Goal: Task Accomplishment & Management: Manage account settings

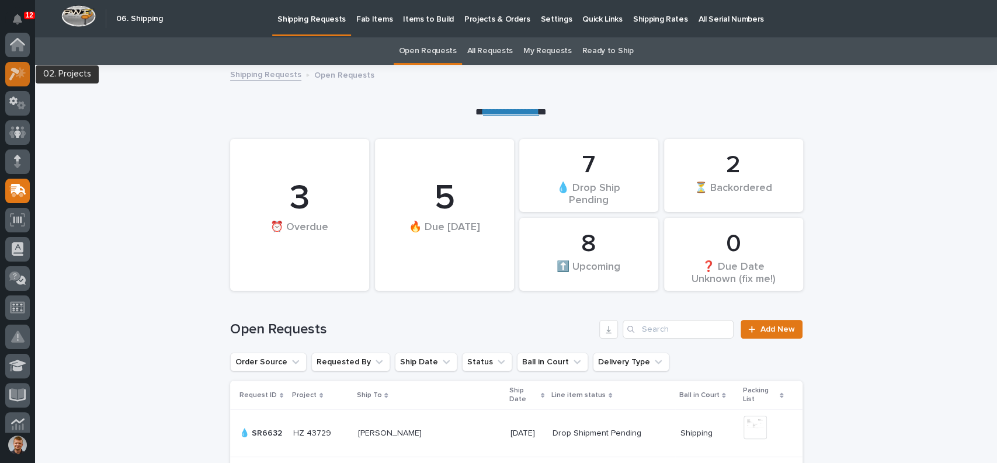
click at [16, 74] on icon at bounding box center [17, 73] width 17 height 13
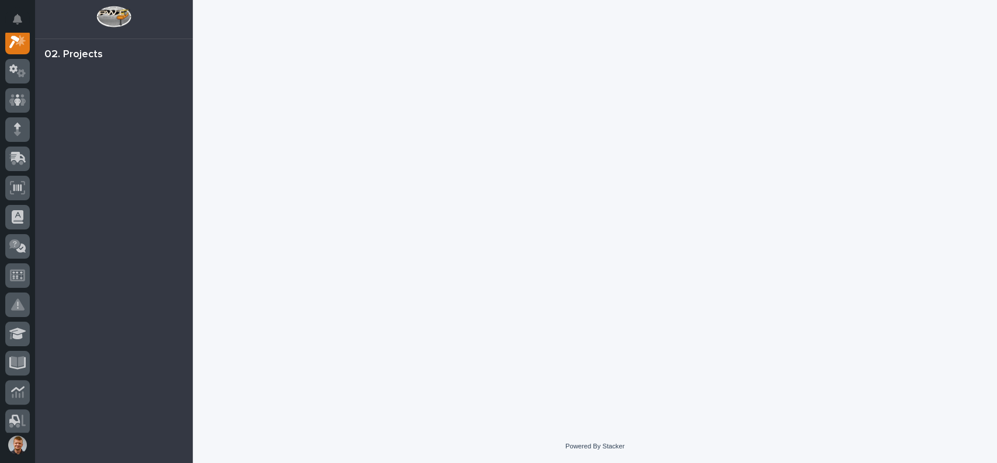
scroll to position [29, 0]
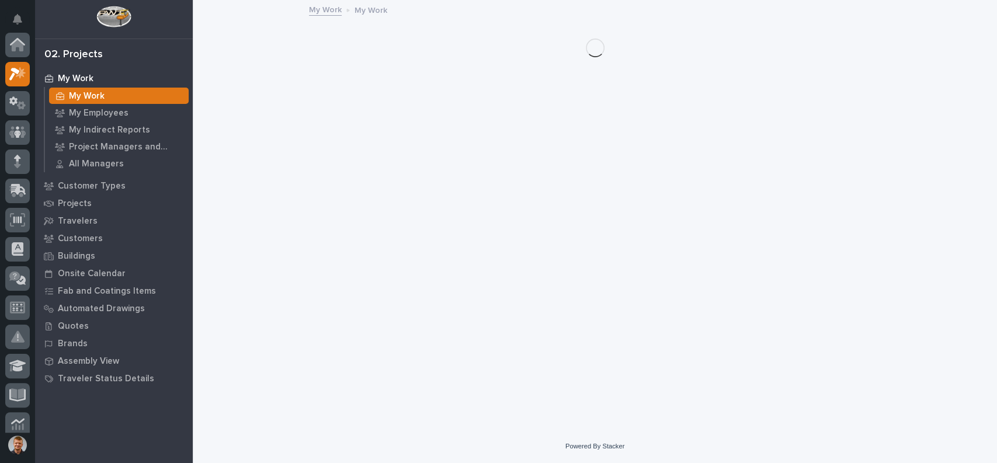
scroll to position [29, 0]
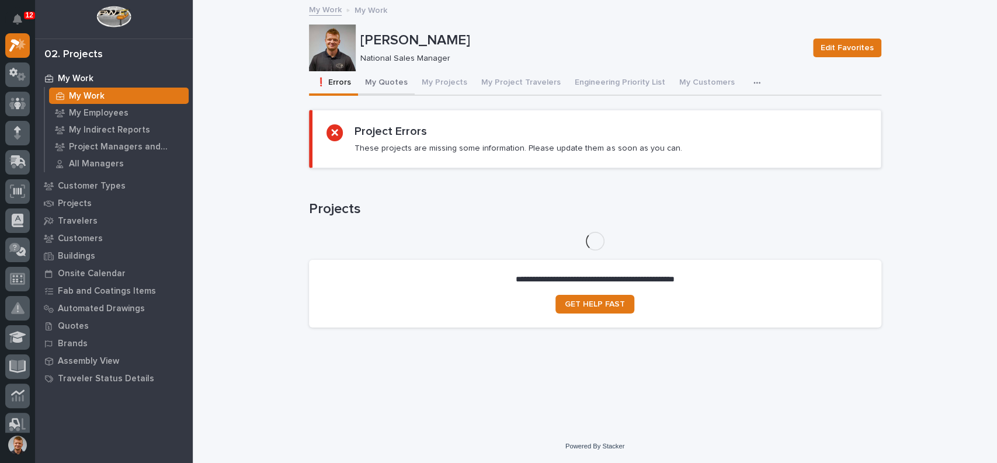
click at [385, 75] on button "My Quotes" at bounding box center [386, 83] width 57 height 25
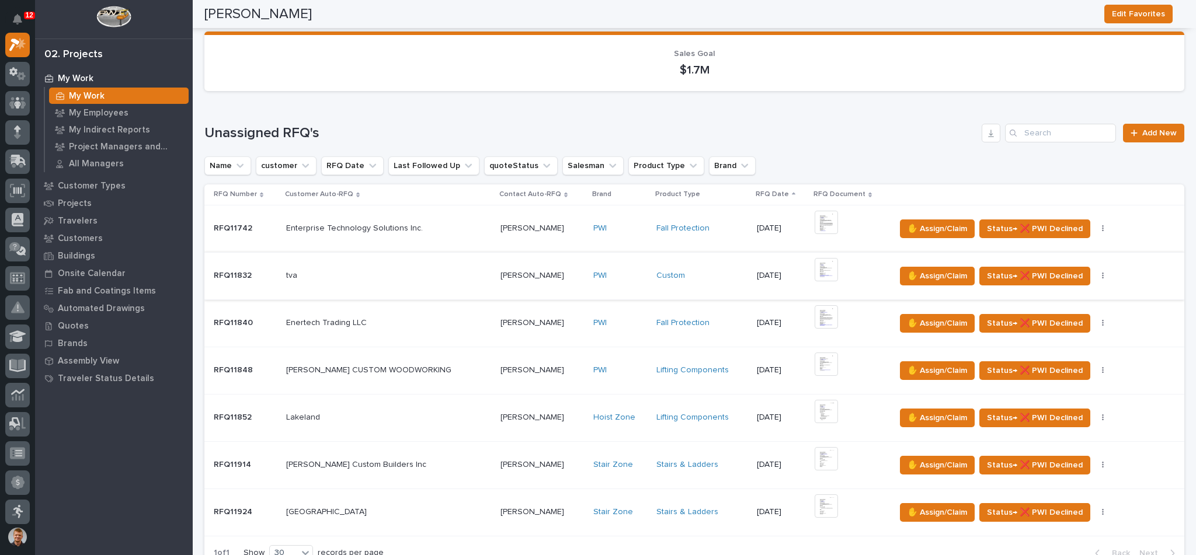
scroll to position [234, 0]
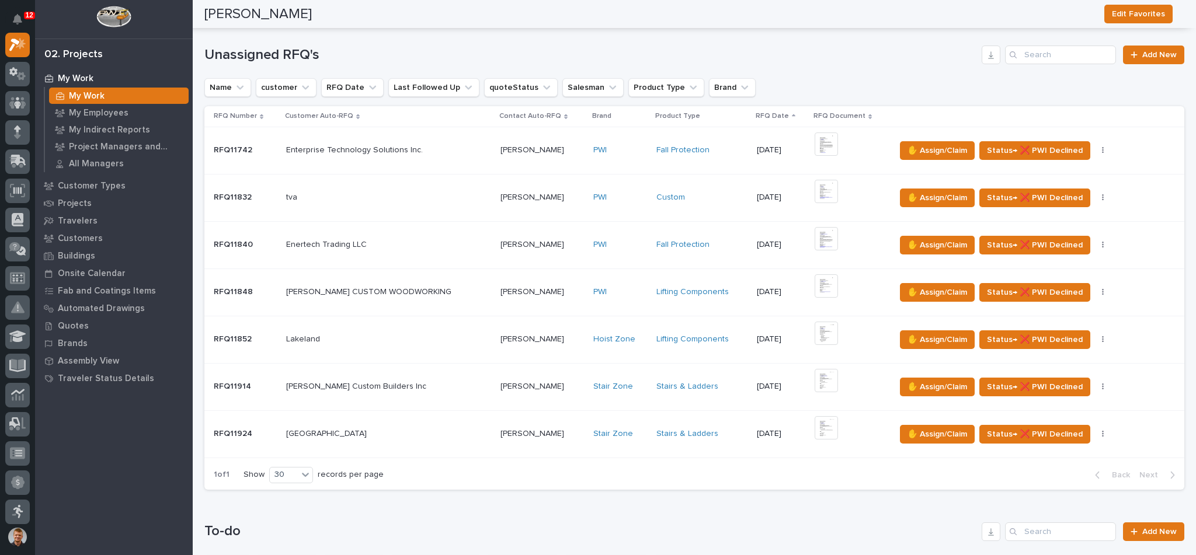
click at [451, 204] on div "tva tva" at bounding box center [388, 197] width 205 height 19
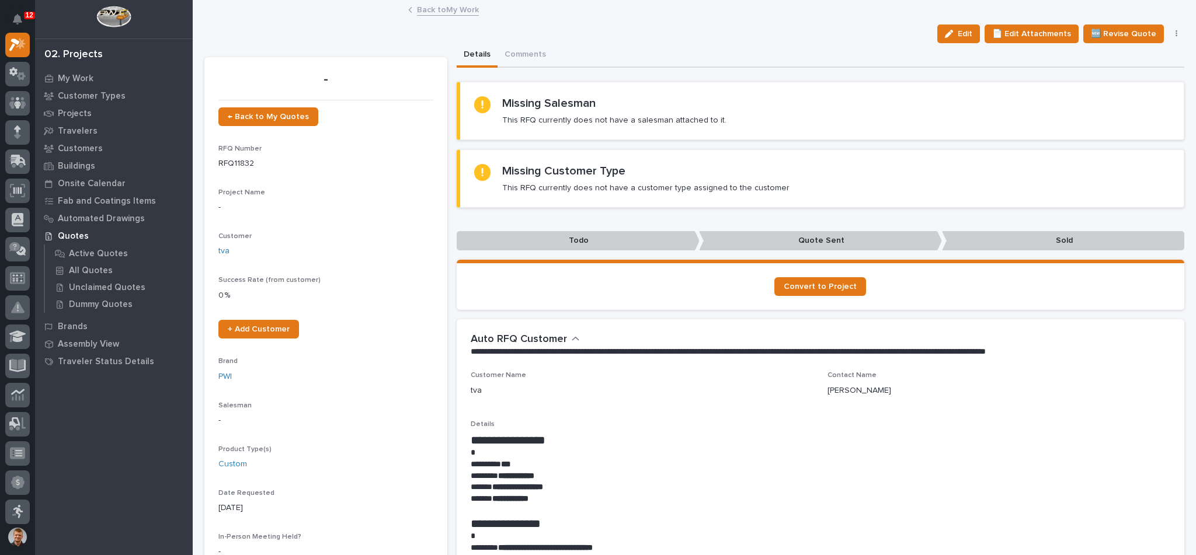
click at [996, 34] on button "button" at bounding box center [1176, 34] width 16 height 8
click at [996, 31] on button "button" at bounding box center [1176, 34] width 16 height 8
click at [996, 37] on button "button" at bounding box center [1176, 34] width 16 height 8
click at [931, 88] on section "Missing Salesman This RFQ currently does not have a salesman attached to it." at bounding box center [821, 111] width 728 height 58
click at [445, 5] on link "Back to My Work" at bounding box center [448, 8] width 62 height 13
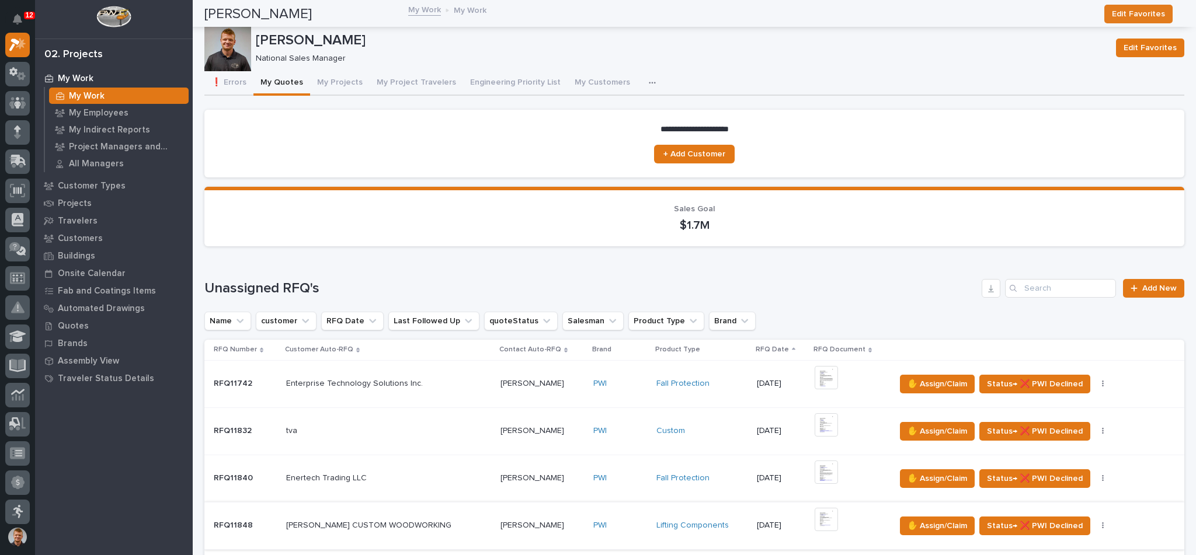
scroll to position [234, 0]
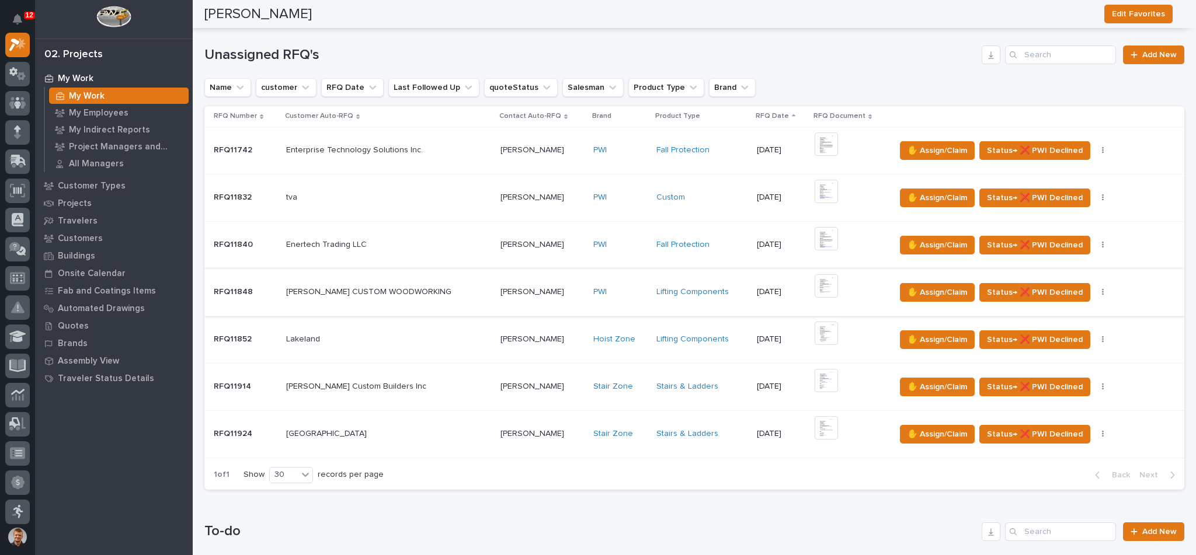
click at [814, 285] on img at bounding box center [825, 285] width 23 height 23
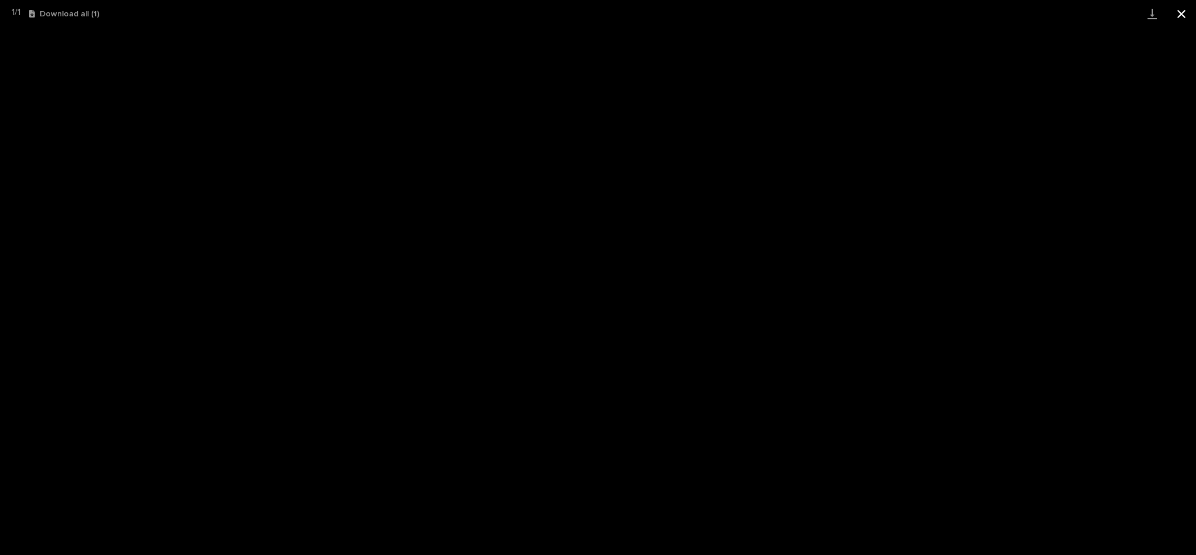
click at [996, 15] on button "Close gallery" at bounding box center [1181, 13] width 29 height 27
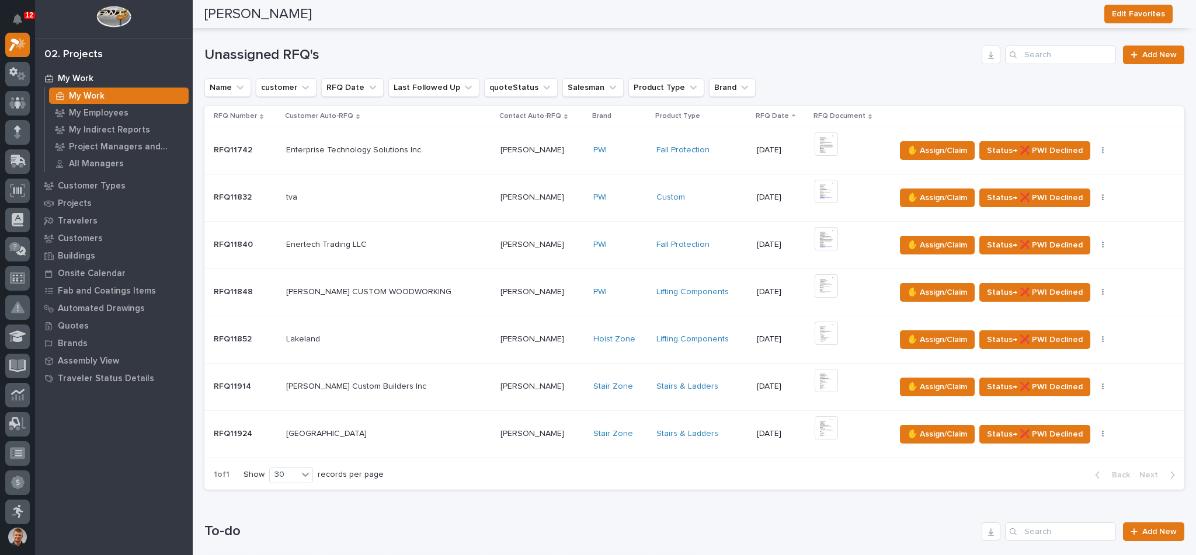
click at [419, 195] on p at bounding box center [388, 198] width 205 height 10
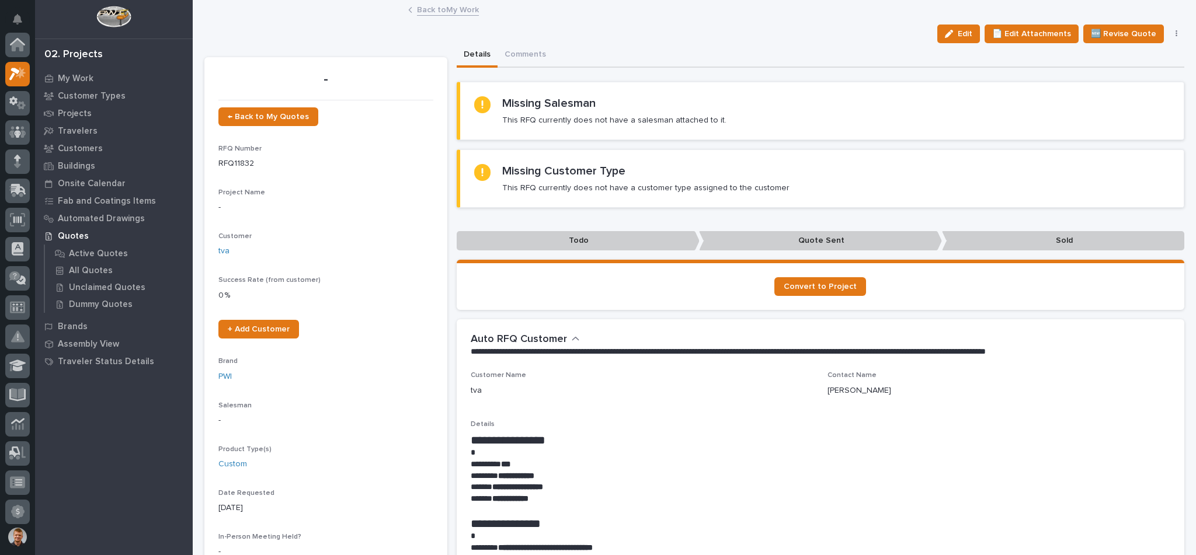
scroll to position [29, 0]
click at [965, 31] on span "Edit" at bounding box center [965, 34] width 15 height 11
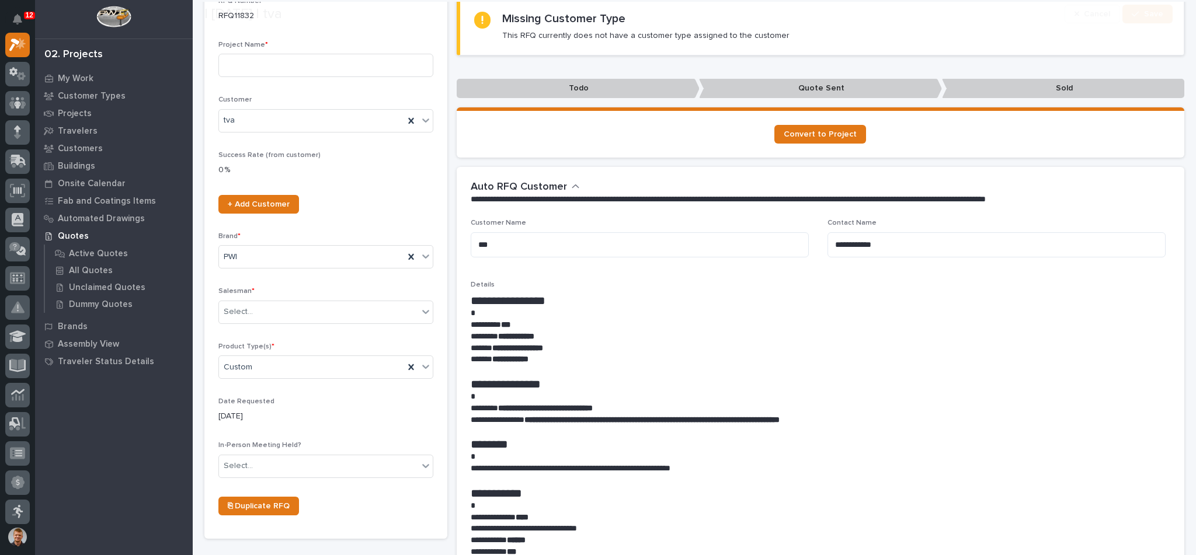
scroll to position [155, 0]
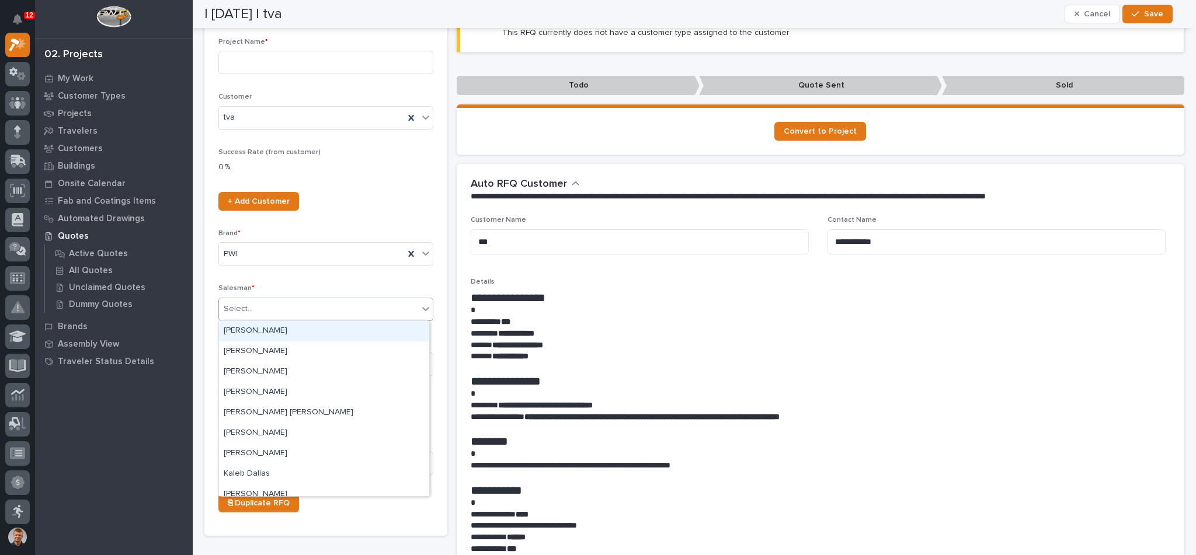
click at [319, 300] on div "Select..." at bounding box center [318, 309] width 199 height 19
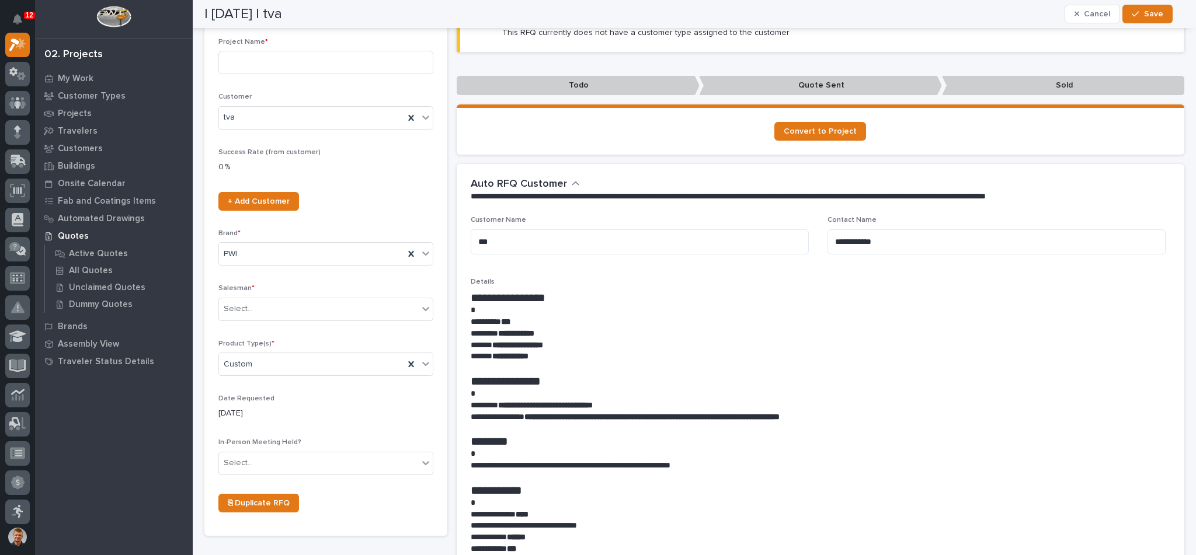
click at [620, 291] on div "**********" at bounding box center [821, 457] width 700 height 333
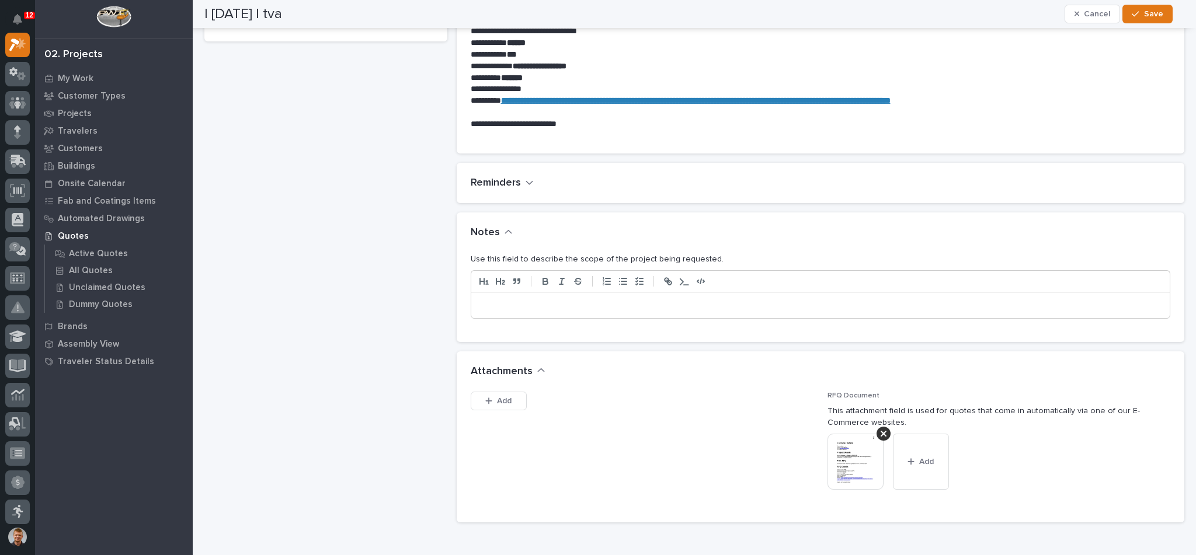
scroll to position [778, 0]
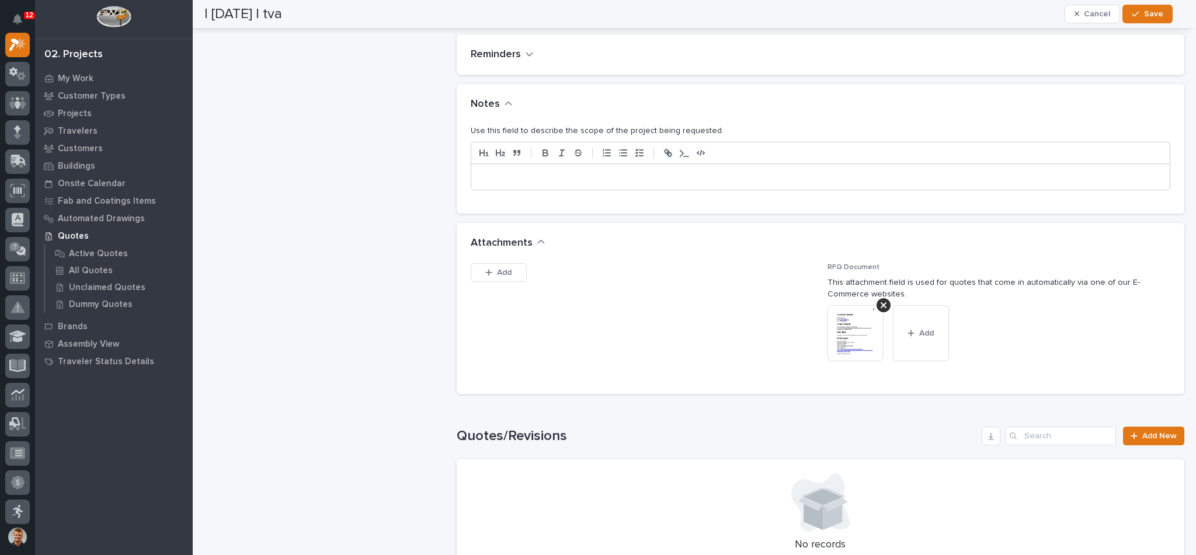
click at [837, 326] on img at bounding box center [855, 333] width 56 height 56
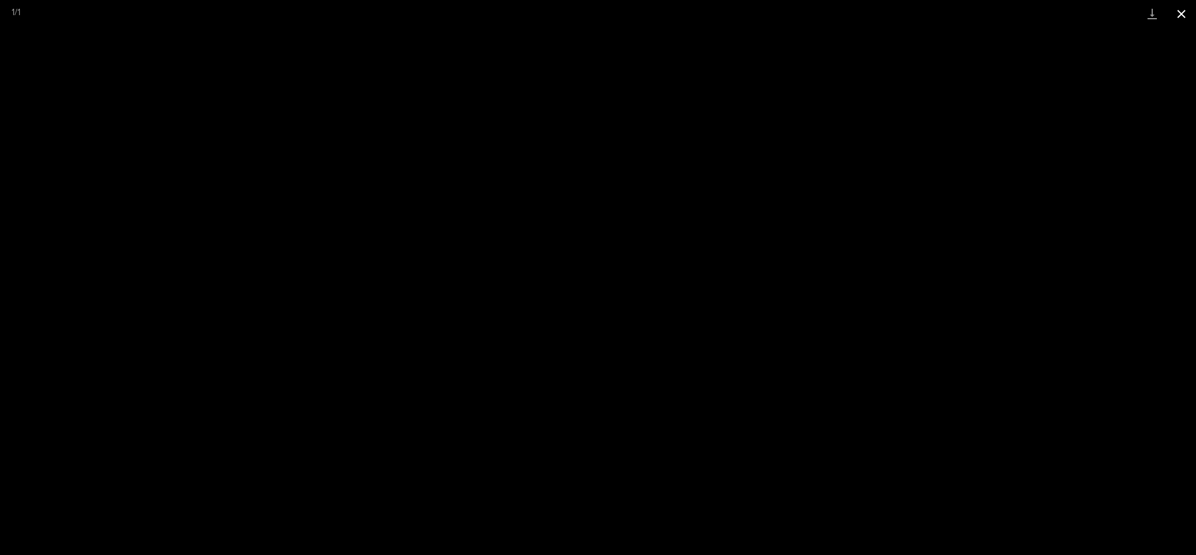
click at [996, 10] on button "Close gallery" at bounding box center [1181, 13] width 29 height 27
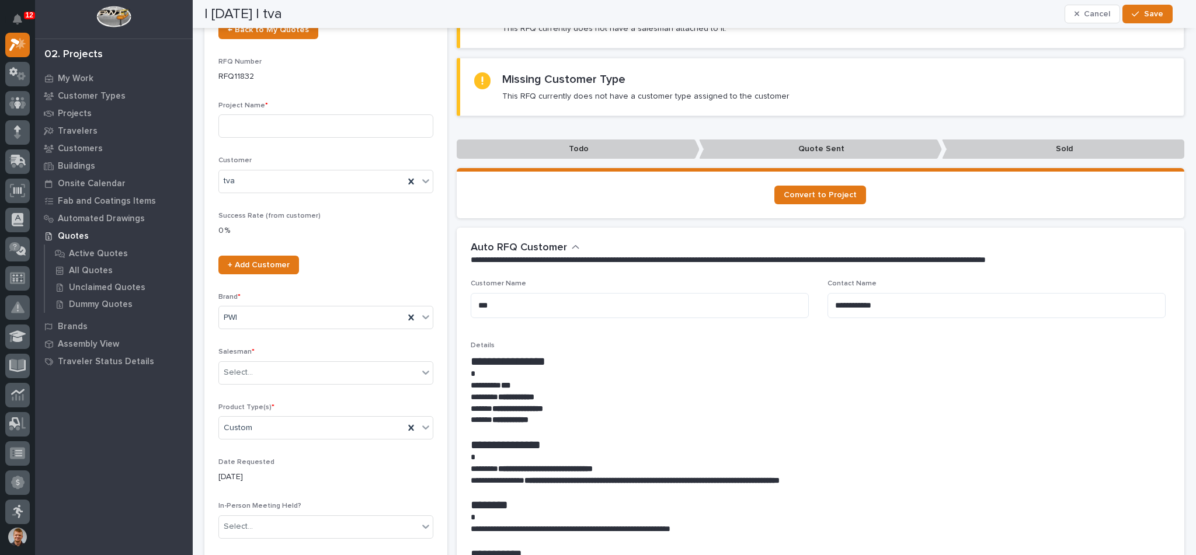
scroll to position [0, 0]
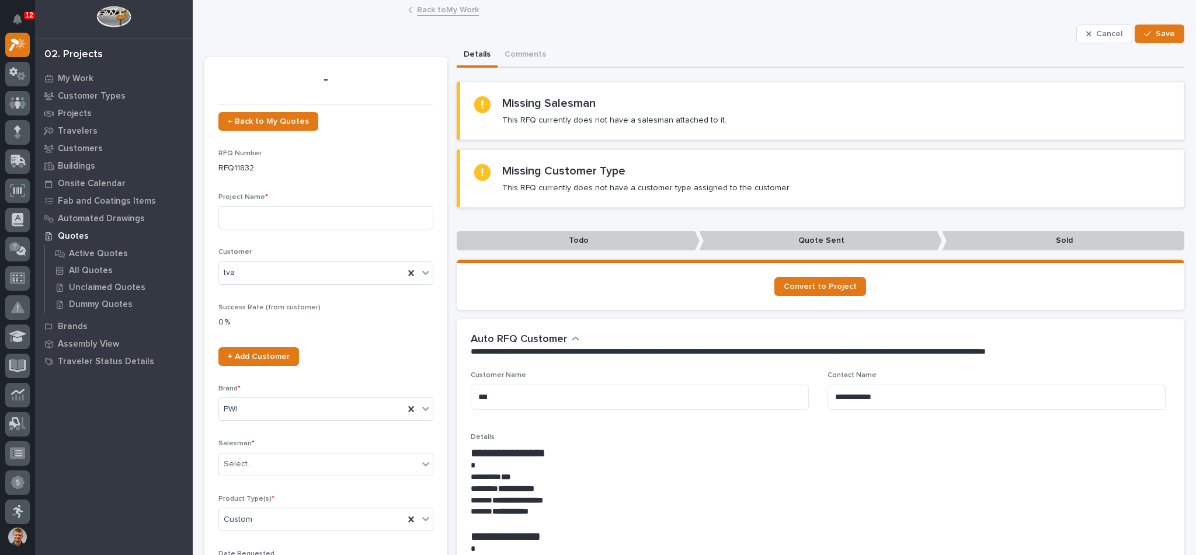
click at [449, 9] on link "Back to My Work" at bounding box center [448, 8] width 62 height 13
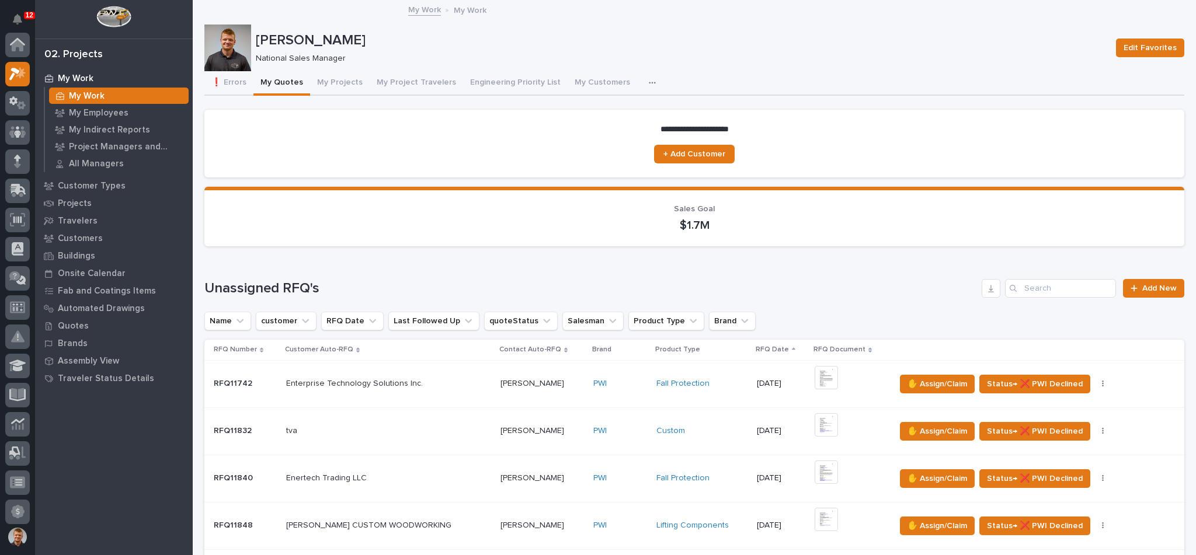
scroll to position [29, 0]
